Goal: Check status: Check status

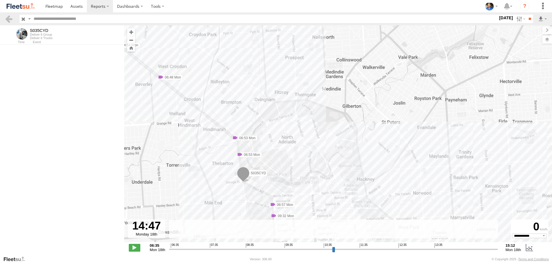
select select "**********"
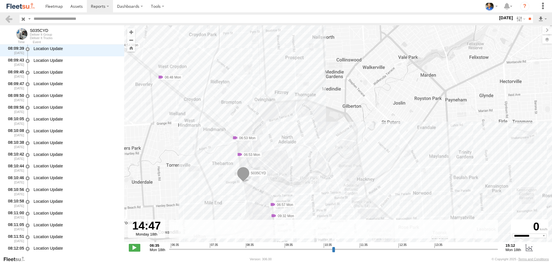
click at [0, 0] on label at bounding box center [0, 0] width 0 height 0
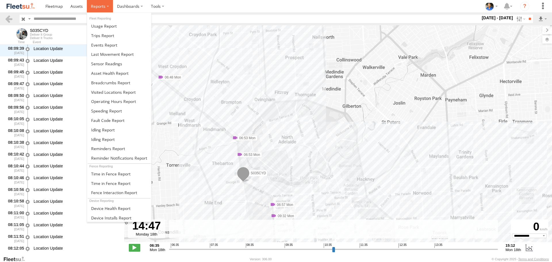
click at [105, 6] on span at bounding box center [98, 5] width 15 height 5
click at [109, 83] on span at bounding box center [110, 82] width 39 height 5
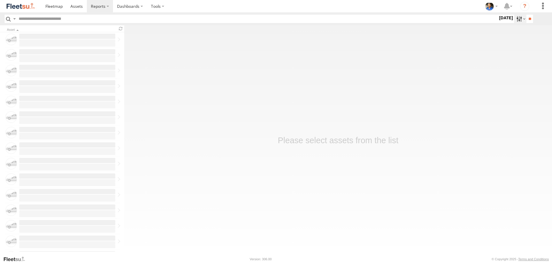
click at [516, 20] on label at bounding box center [520, 19] width 12 height 8
click at [514, 18] on label at bounding box center [520, 19] width 12 height 8
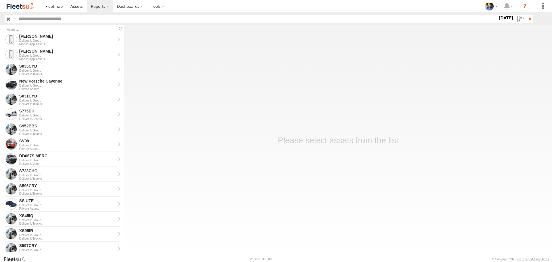
click at [0, 0] on label at bounding box center [0, 0] width 0 height 0
click at [526, 20] on input "**" at bounding box center [529, 19] width 7 height 8
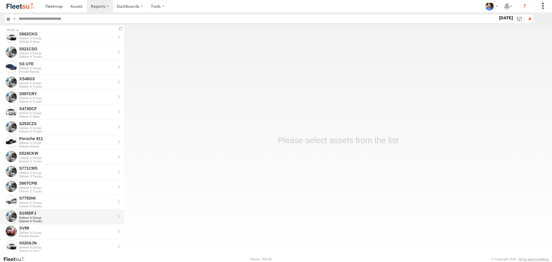
scroll to position [298, 0]
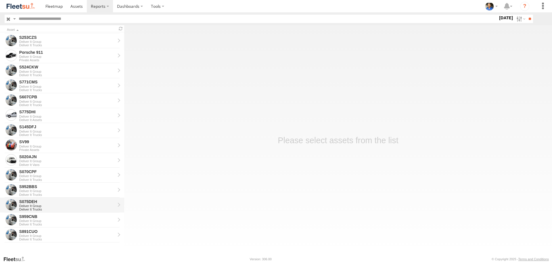
click at [49, 203] on div "S075DEH" at bounding box center [67, 201] width 96 height 5
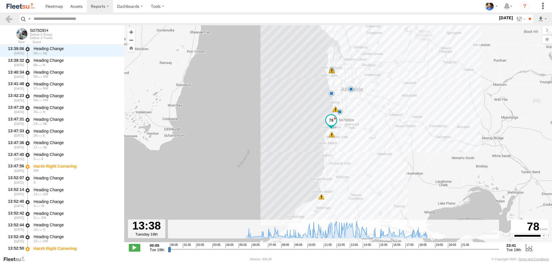
scroll to position [6432, 0]
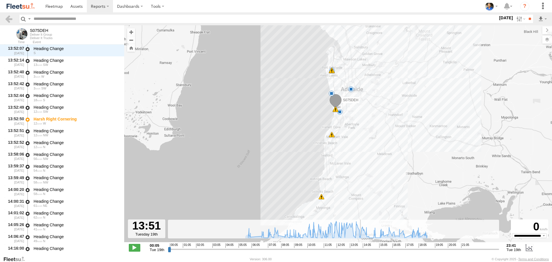
drag, startPoint x: 168, startPoint y: 250, endPoint x: 360, endPoint y: 240, distance: 192.5
click at [360, 246] on input "range" at bounding box center [333, 248] width 331 height 5
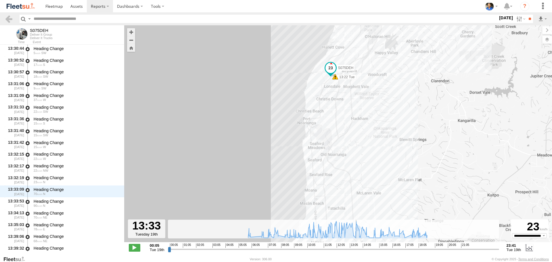
scroll to position [6374, 0]
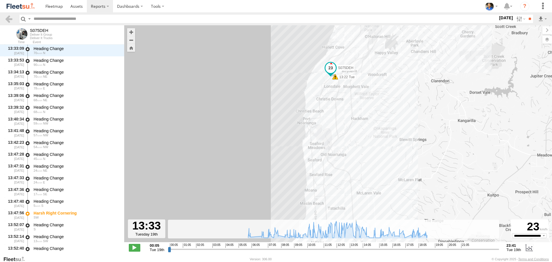
drag, startPoint x: 361, startPoint y: 250, endPoint x: 353, endPoint y: 217, distance: 33.1
click at [356, 247] on input "range" at bounding box center [333, 248] width 331 height 5
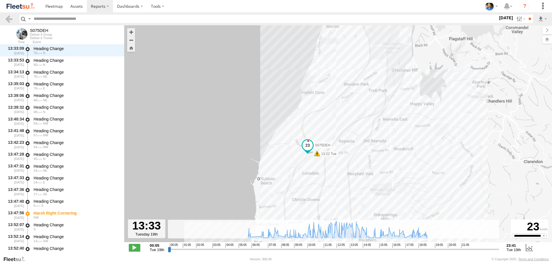
drag, startPoint x: 383, startPoint y: 105, endPoint x: 325, endPoint y: 211, distance: 121.1
click at [333, 188] on div "S075DEH 12:53 Tue 13:22 Tue 13:47 Tue 13:52 Tue 14:29 Tue 14:33 Tue 14:49 Tue 1…" at bounding box center [337, 136] width 427 height 223
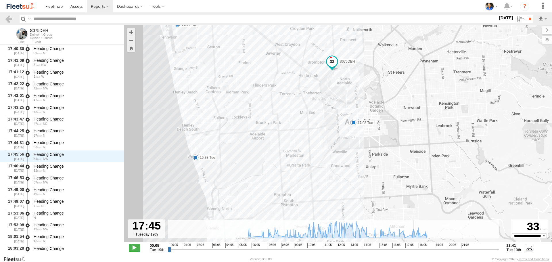
scroll to position [8580, 0]
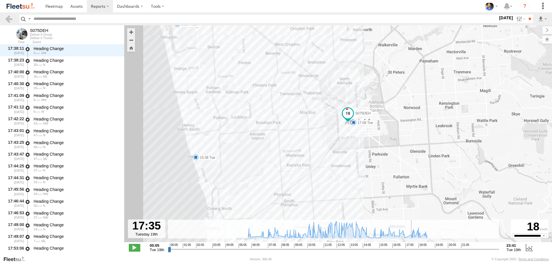
drag, startPoint x: 357, startPoint y: 250, endPoint x: 412, endPoint y: 250, distance: 55.2
click at [412, 250] on input "range" at bounding box center [333, 248] width 331 height 5
click at [516, 19] on label at bounding box center [520, 19] width 12 height 8
click at [0, 0] on label at bounding box center [0, 0] width 0 height 0
click at [528, 21] on input "**" at bounding box center [529, 19] width 7 height 8
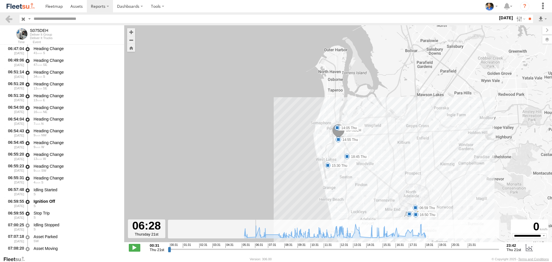
scroll to position [1796, 0]
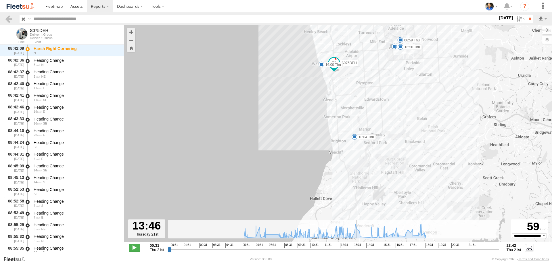
drag, startPoint x: 169, startPoint y: 250, endPoint x: 356, endPoint y: 241, distance: 188.1
click at [356, 246] on input "range" at bounding box center [333, 248] width 331 height 5
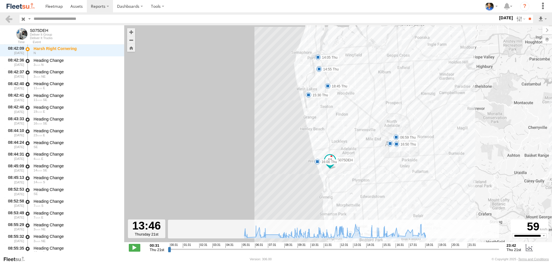
drag, startPoint x: 347, startPoint y: 102, endPoint x: 326, endPoint y: 88, distance: 24.8
click at [342, 201] on div "S075DEH 06:00 Thu 06:59 Thu 07:20 Thu 10:26 Thu 14:05 Thu 14:55 Thu 15:30 Thu 1…" at bounding box center [337, 136] width 427 height 223
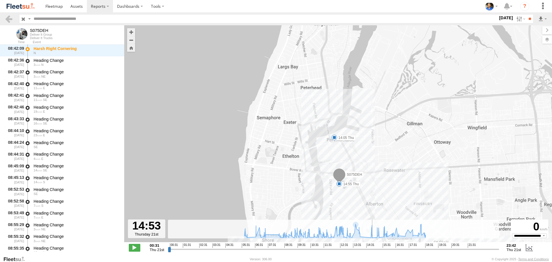
drag, startPoint x: 356, startPoint y: 250, endPoint x: 372, endPoint y: 247, distance: 16.5
click at [372, 247] on input "range" at bounding box center [333, 248] width 331 height 5
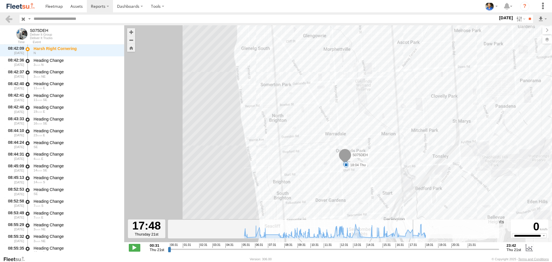
drag, startPoint x: 373, startPoint y: 250, endPoint x: 413, endPoint y: 235, distance: 43.2
type input "**********"
click at [413, 246] on input "range" at bounding box center [333, 248] width 331 height 5
